Goal: Task Accomplishment & Management: Use online tool/utility

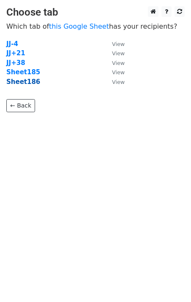
click at [24, 84] on strong "Sheet186" at bounding box center [23, 82] width 34 height 8
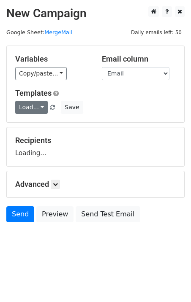
click at [31, 108] on link "Load..." at bounding box center [31, 107] width 32 height 13
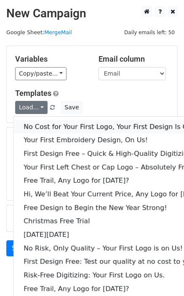
click at [36, 121] on link "No Cost for Your First Logo, Your First Design Is On Us!" at bounding box center [116, 127] width 204 height 14
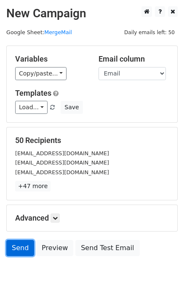
click at [20, 251] on link "Send" at bounding box center [20, 248] width 28 height 16
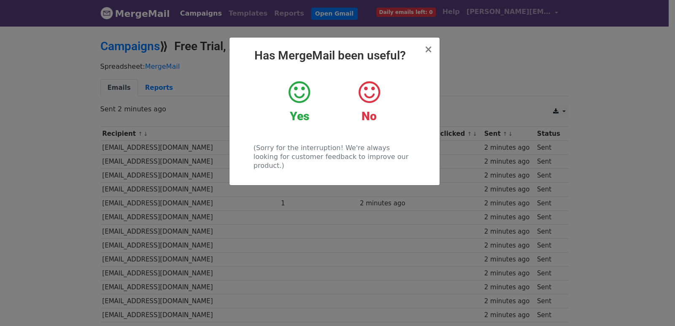
click at [280, 226] on div "× Has MergeMail been useful? Yes No (Sorry for the interruption! We're always l…" at bounding box center [337, 175] width 675 height 301
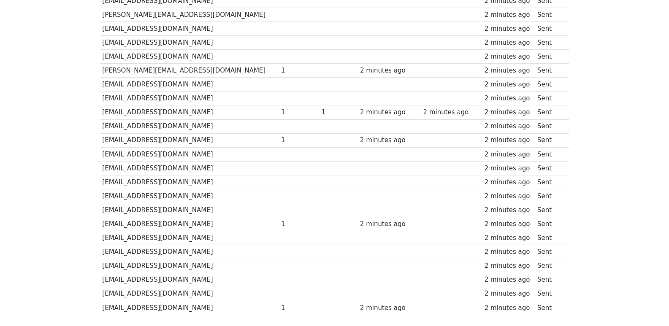
scroll to position [587, 0]
